Goal: Subscribe to service/newsletter

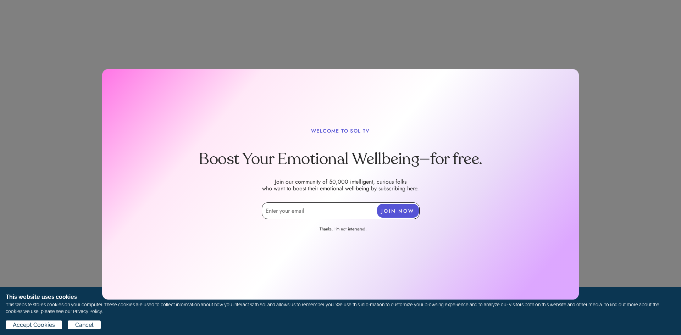
click at [392, 328] on div "Accept Cookies Cancel" at bounding box center [341, 327] width 670 height 12
click at [334, 230] on link "Thanks. I’m not interested." at bounding box center [344, 230] width 82 height 8
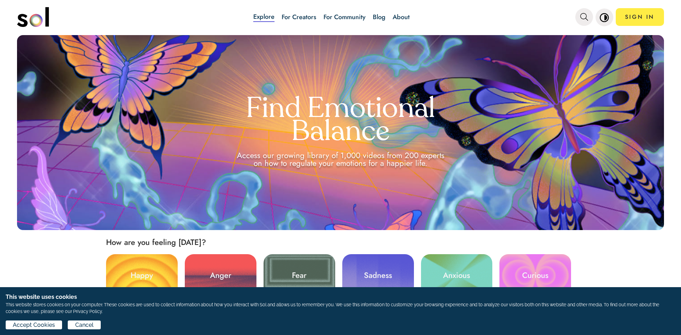
click at [319, 212] on div "Find Emotional Balance Access our growing library of 1,000 videos from 200 expe…" at bounding box center [340, 132] width 647 height 195
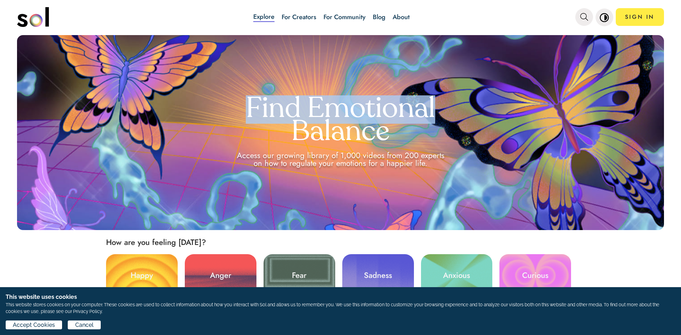
drag, startPoint x: 680, startPoint y: 13, endPoint x: 681, endPoint y: 76, distance: 62.5
click at [681, 76] on div "Explore For Creators For Community Blog About SIGN IN Explore For Creators For …" at bounding box center [340, 167] width 681 height 335
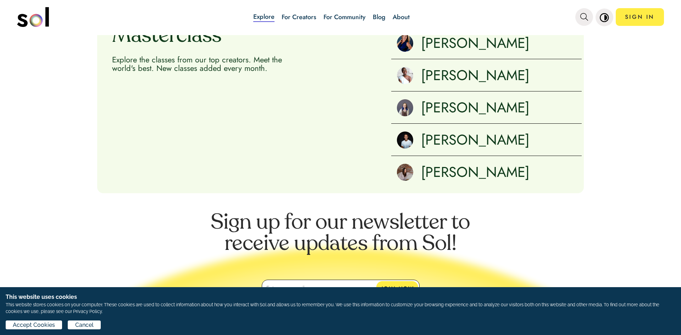
scroll to position [919, 0]
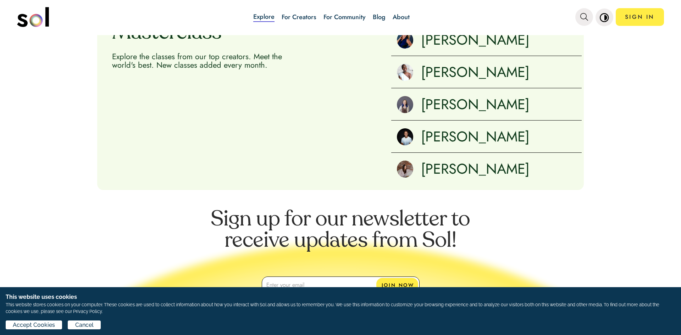
drag, startPoint x: 681, startPoint y: 290, endPoint x: 679, endPoint y: 316, distance: 26.0
click at [679, 316] on div "This website uses cookies This website stores cookies on your computer. These c…" at bounding box center [340, 311] width 681 height 48
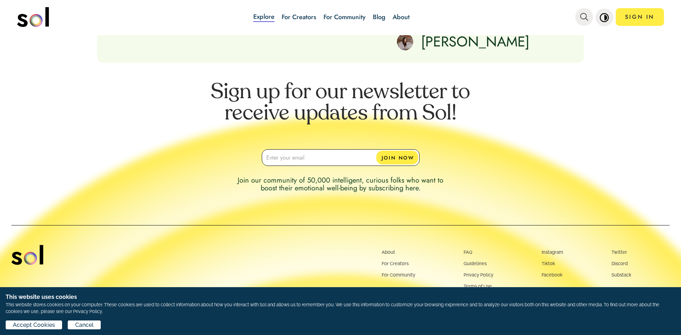
scroll to position [1051, 0]
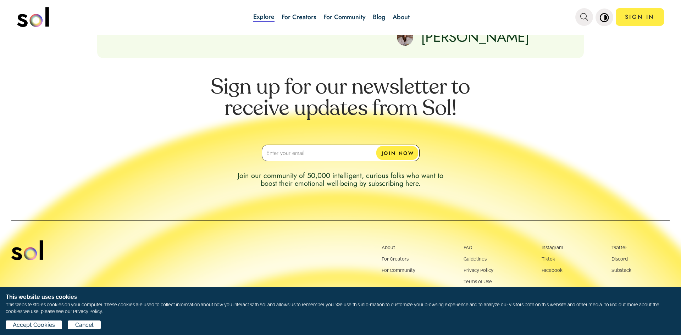
click at [675, 324] on div "Accept Cookies Cancel" at bounding box center [341, 327] width 670 height 12
click at [674, 303] on p "This website stores cookies on your computer. These cookies are used to collect…" at bounding box center [341, 308] width 670 height 13
click at [85, 327] on span "Cancel" at bounding box center [84, 325] width 18 height 9
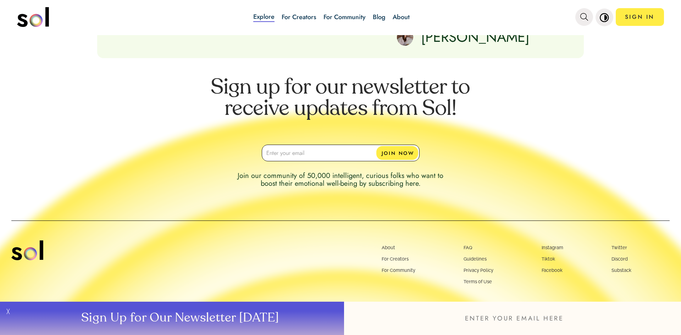
click at [85, 327] on button "Sign Up for Our Newsletter [DATE]" at bounding box center [179, 318] width 330 height 33
